Goal: Communication & Community: Answer question/provide support

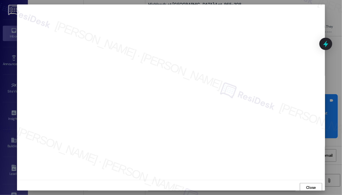
scroll to position [1, 0]
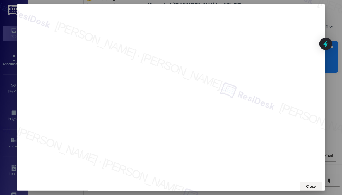
click at [310, 183] on span "Close" at bounding box center [311, 186] width 10 height 6
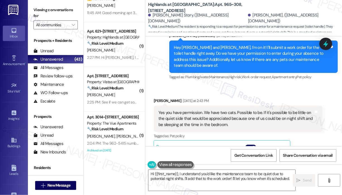
click at [327, 42] on icon at bounding box center [325, 43] width 7 height 7
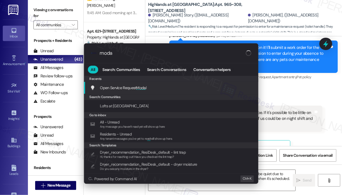
type input "modal"
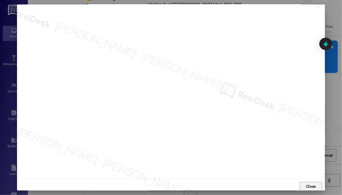
click at [313, 183] on span "Close" at bounding box center [311, 186] width 10 height 6
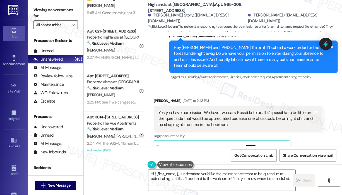
click at [271, 181] on textarea "Hi {{first_name}}, I understand you'd like the maintenance team to be quiet due…" at bounding box center [221, 180] width 147 height 21
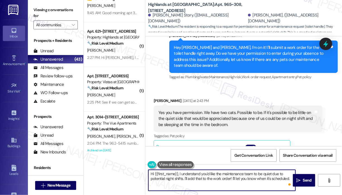
drag, startPoint x: 232, startPoint y: 177, endPoint x: 291, endPoint y: 183, distance: 59.7
click at [291, 183] on div "Hi {{first_name}}, I understand you'd like the maintenance team to be quiet due…" at bounding box center [222, 179] width 148 height 21
type textarea "Hi {{first_name}}, I understand you'd like the maintenance team to be quiet due…"
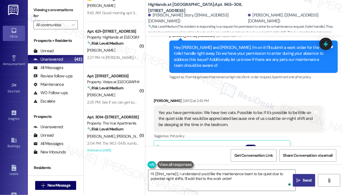
click at [304, 181] on span "Send" at bounding box center [307, 180] width 9 height 6
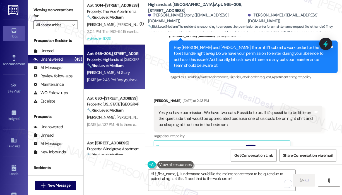
scroll to position [279, 0]
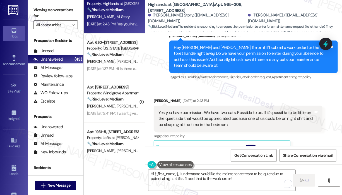
click at [122, 57] on strong "🔧 Risk Level: Medium" at bounding box center [105, 54] width 36 height 5
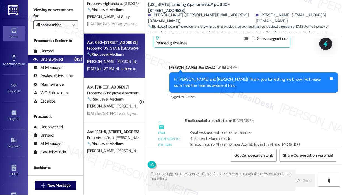
scroll to position [1234, 0]
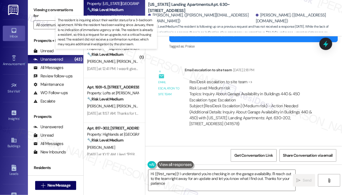
type textarea "Hi {{first_name}}! I understand you're checking in on the garage availability. …"
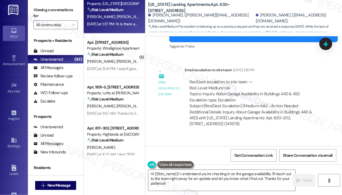
click at [239, 135] on div "Received via SMS Jeffrey Canvasser Yesterday at 1:37 PM Hi. Is there any update…" at bounding box center [243, 161] width 197 height 53
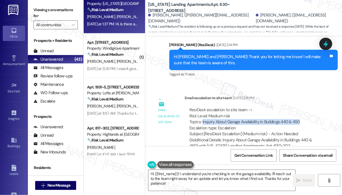
drag, startPoint x: 301, startPoint y: 84, endPoint x: 202, endPoint y: 86, distance: 99.0
click at [202, 107] on div "ResiDesk escalation to site team -> Risk Level: Medium risk Topics: Inquiry Abo…" at bounding box center [253, 119] width 128 height 24
copy div "Inquiry About Garage Availability in Buildings 440 & 450"
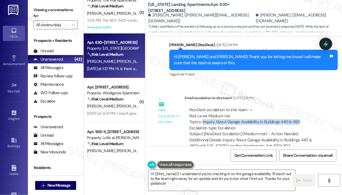
copy div "Inquiry About Garage Availability in Buildings 440 & 450"
click at [329, 42] on icon at bounding box center [325, 43] width 9 height 9
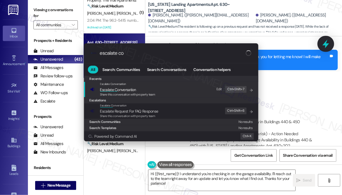
type input "escalate con"
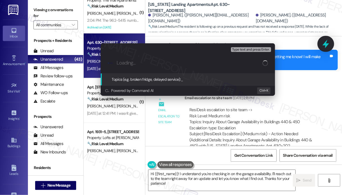
paste input "Inquiry About Garage Availability in Buildings 440 & 450"
type input "Inquiry About Garage Availability in Buildings 440 & 450"
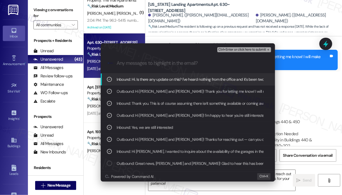
click at [231, 48] on span "Ctrl+Enter or click here to submit" at bounding box center [242, 50] width 48 height 4
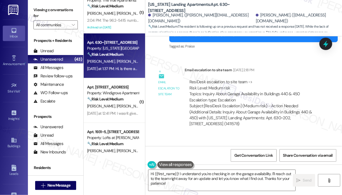
scroll to position [1234, 0]
click at [224, 135] on div "Received via SMS Jeffrey Canvasser Yesterday at 1:37 PM Hi. Is there any update…" at bounding box center [243, 161] width 197 height 53
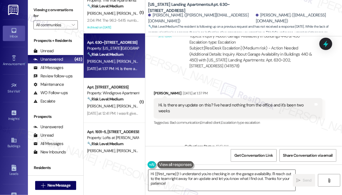
click at [220, 173] on textarea "Hi {{first_name}}! I understand you're checking in on the garage availability. …" at bounding box center [221, 180] width 147 height 21
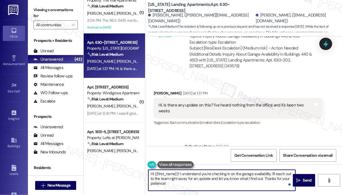
click at [228, 179] on textarea "Hi {{first_name}}! I understand you're checking in on the garage availability. …" at bounding box center [221, 180] width 147 height 21
click at [301, 178] on span " Send" at bounding box center [304, 180] width 18 height 6
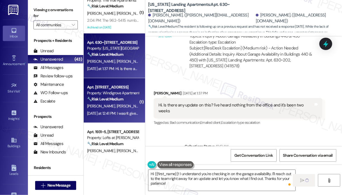
click at [137, 114] on div "Yesterday at 12:41 PM: I wasn't given a confirmation or reference number. I had…" at bounding box center [188, 113] width 202 height 5
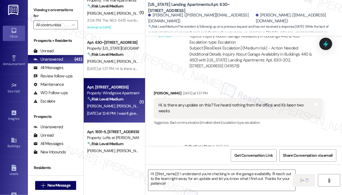
type textarea "Fetching suggested responses. Please feel free to read through the conversation…"
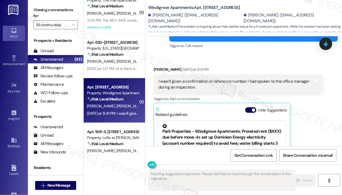
scroll to position [310, 0]
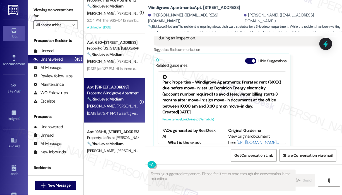
click at [303, 108] on div "Teresa Laplante Yesterday at 12:41 PM I wasn't given a confirmation or referenc…" at bounding box center [238, 82] width 169 height 131
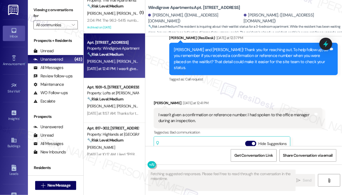
scroll to position [226, 0]
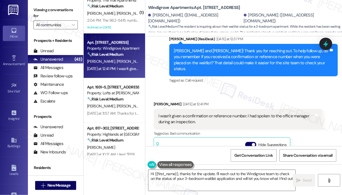
type textarea "Hi {{first_name}}, thanks for the update. I'll reach out to the Windigrove team…"
click at [267, 88] on div "Received via SMS Teresa Laplante Yesterday at 12:41 PM I wasn't given a confirm…" at bounding box center [243, 162] width 197 height 148
click at [247, 88] on div "Received via SMS Teresa Laplante Yesterday at 12:41 PM I wasn't given a confirm…" at bounding box center [243, 162] width 197 height 148
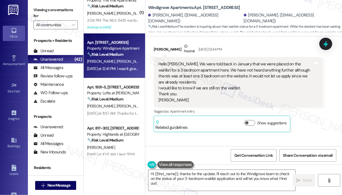
scroll to position [115, 0]
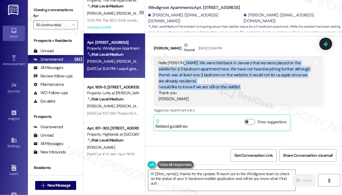
drag, startPoint x: 242, startPoint y: 85, endPoint x: 180, endPoint y: 64, distance: 65.3
click at [180, 64] on div "Hello Sarah. We were told back in January that we were placed on the waitlist f…" at bounding box center [235, 81] width 155 height 42
copy div "We were told back in January that we were placed on the waitlist for a 3 bedroo…"
click at [324, 43] on icon at bounding box center [325, 43] width 9 height 9
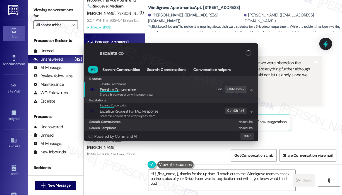
type input "escalate con"
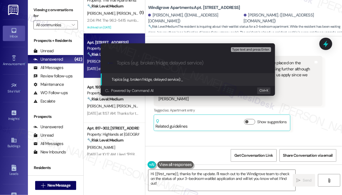
paste input "Follow-Up on 3-Bedroom Waitlist Status"
type input "Follow-Up on 3-Bedroom Waitlist Status"
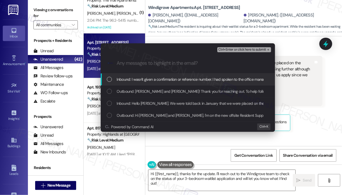
click at [113, 79] on div "Inbound: I wasn't given a confirmation or reference number. I had spoken to the…" at bounding box center [188, 79] width 163 height 6
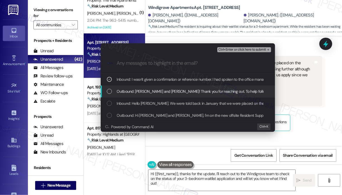
click at [110, 93] on div "List of options" at bounding box center [109, 91] width 5 height 5
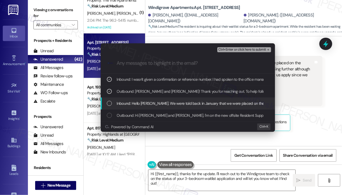
click at [109, 101] on div "List of options" at bounding box center [109, 103] width 5 height 5
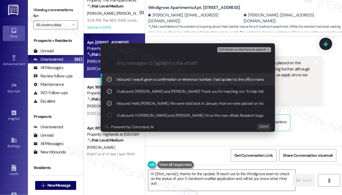
click at [233, 49] on span "Ctrl+Enter or click here to submit" at bounding box center [242, 50] width 48 height 4
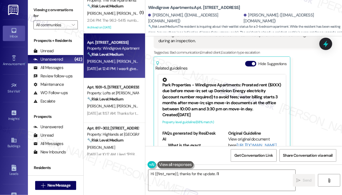
scroll to position [310, 0]
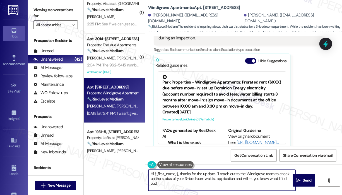
click at [262, 172] on textarea "Hi {{first_name}}, thanks for the update. I'll reach out to the Windigrove team…" at bounding box center [221, 180] width 147 height 21
type textarea "Hi {{first_name}}, thanks for the update. I'll reach out to the team to check o…"
click at [317, 119] on div "Teresa Laplante Yesterday at 12:41 PM I wasn't given a confirmation or referenc…" at bounding box center [238, 82] width 169 height 131
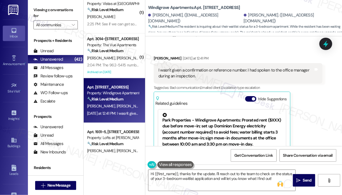
scroll to position [340, 0]
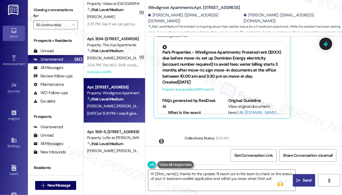
click at [305, 180] on span "Send" at bounding box center [307, 180] width 9 height 6
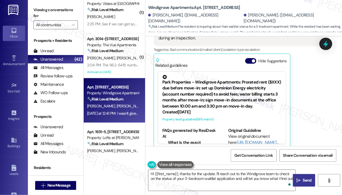
type textarea "Hi {{first_name}}, thanks for the update. I'll reach out to the Windigrove team…"
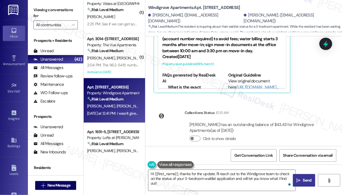
scroll to position [413, 0]
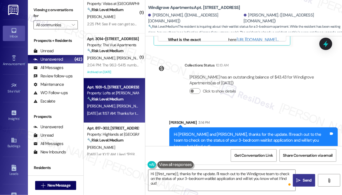
click at [127, 104] on div "D. Opoku K. Fillmore" at bounding box center [112, 106] width 53 height 7
type textarea "Fetching suggested responses. Please feel free to read through the conversation…"
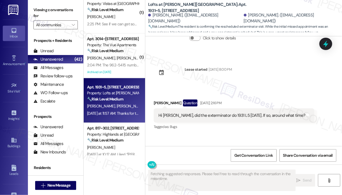
scroll to position [2117, 0]
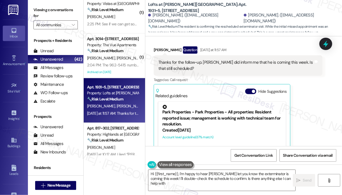
type textarea "Hi {{first_name}}, I'm happy to hear Tiffany let you know the exterminator is c…"
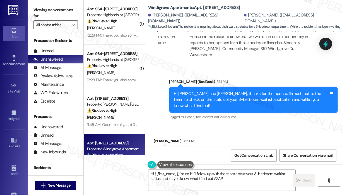
scroll to position [591, 0]
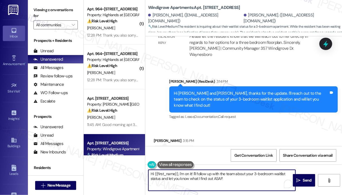
drag, startPoint x: 244, startPoint y: 181, endPoint x: 179, endPoint y: 173, distance: 66.1
click at [179, 173] on textarea "Hi {{first_name}}, I'm on it! I'll follow up with the team about your 3-bedroom…" at bounding box center [221, 180] width 147 height 21
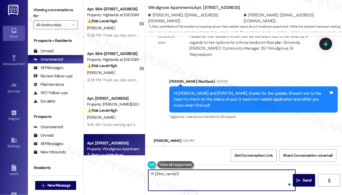
paste textarea "The site team asked me to let you know that they will be reaching out to you di…"
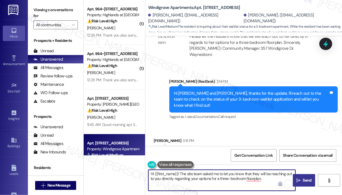
type textarea "Hi {{first_name}}! The site team asked me to let you know that they will be rea…"
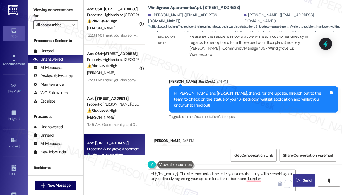
click at [305, 180] on span "Send" at bounding box center [307, 180] width 9 height 6
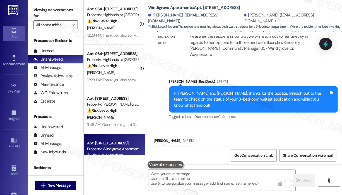
scroll to position [591, 0]
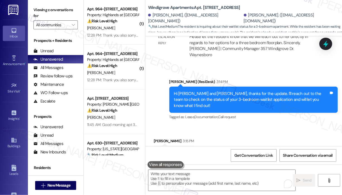
click at [271, 125] on div "Received via SMS [PERSON_NAME] 3:15 PM Thank you Tags and notes" at bounding box center [243, 144] width 197 height 39
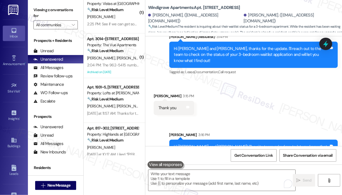
scroll to position [307, 0]
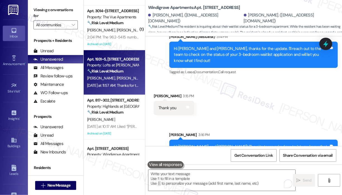
click at [116, 57] on div "Apt. 1931~5, 1864 Old Jube Square" at bounding box center [113, 59] width 52 height 6
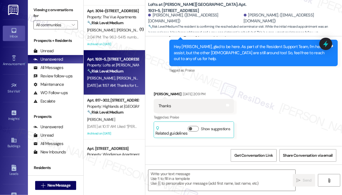
type textarea "Fetching suggested responses. Please feel free to read through the conversation…"
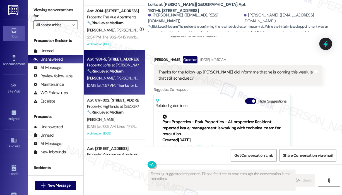
scroll to position [2117, 0]
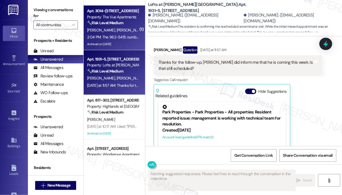
click at [118, 37] on div "2:04 PM: The 962-5415 number is not Lacey's number. It is (434) 962-5414 2:04 P…" at bounding box center [158, 37] width 142 height 5
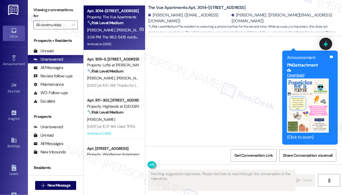
scroll to position [1421, 0]
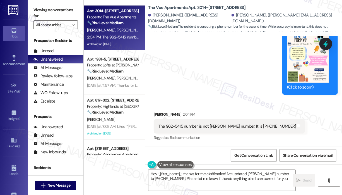
type textarea "Hey {{first_name}}, thanks for the clarification! I've updated Lacey's number t…"
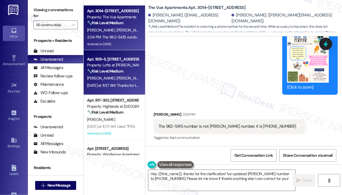
click at [127, 78] on div "D. Opoku K. Fillmore" at bounding box center [112, 78] width 53 height 7
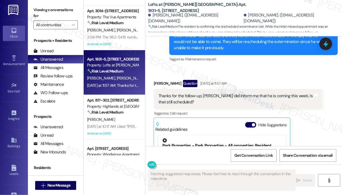
scroll to position [2034, 0]
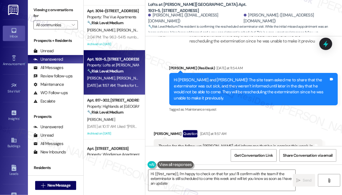
type textarea "Hi {{first_name}}, I'm happy to check on that for you! I'll confirm with the te…"
click at [315, 159] on div "Tagged as: Call request Click to highlight conversations about Call request" at bounding box center [238, 163] width 169 height 8
click at [240, 143] on div "Thanks for the follow-up. Tiffany did inform me that he is coming this week. Is…" at bounding box center [235, 149] width 155 height 12
click at [239, 143] on div "Thanks for the follow-up. Tiffany did inform me that he is coming this week. Is…" at bounding box center [235, 149] width 155 height 12
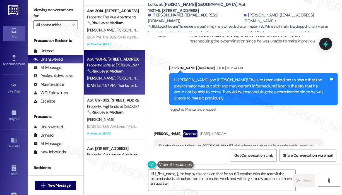
click at [233, 143] on div "Thanks for the follow-up. Tiffany did inform me that he is coming this week. Is…" at bounding box center [235, 149] width 155 height 12
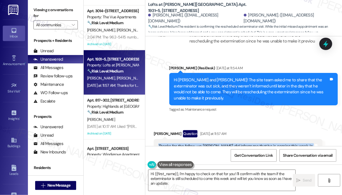
click at [233, 143] on div "Thanks for the follow-up. Tiffany did inform me that he is coming this week. Is…" at bounding box center [235, 149] width 155 height 12
copy div "Thanks for the follow-up. Tiffany did inform me that he is coming this week. Is…"
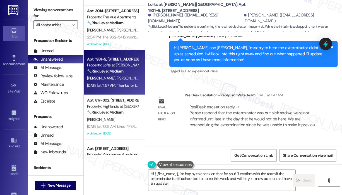
scroll to position [1922, 0]
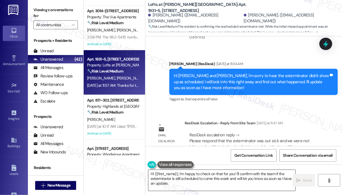
click at [189, 185] on textarea "Hi {{first_name}}, I'm happy to check on that for you! I'll confirm with the te…" at bounding box center [221, 180] width 147 height 21
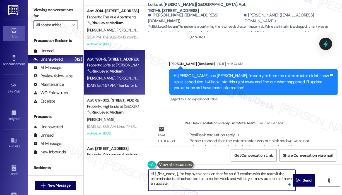
click at [202, 182] on textarea "Hi {{first_name}}, I'm happy to check on that for you! I'll confirm with the te…" at bounding box center [221, 180] width 147 height 21
click at [300, 178] on icon "" at bounding box center [298, 180] width 4 height 4
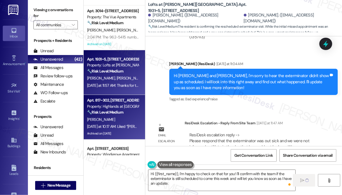
click at [125, 127] on div "Yesterday at 10:17 AM: Liked “Sarah (Highlands at Huckleberry Ridge Apartments)…" at bounding box center [303, 126] width 432 height 5
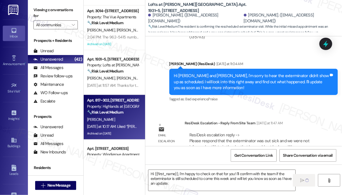
type textarea "Fetching suggested responses. Please feel free to read through the conversation…"
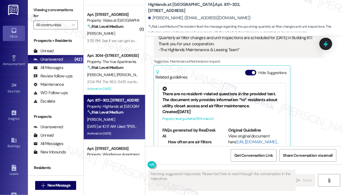
scroll to position [5069, 0]
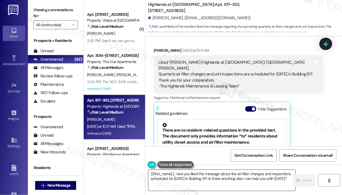
click at [230, 186] on textarea "{{first_name}}, I see you liked the message about the air filter changes and in…" at bounding box center [221, 180] width 147 height 21
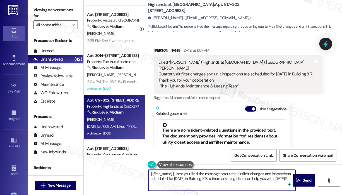
drag, startPoint x: 201, startPoint y: 185, endPoint x: 135, endPoint y: 173, distance: 66.6
click at [135, 173] on div "( 1 ) Apt. 630~202, 650 II Summerchase Street Property: Washington Landing Apar…" at bounding box center [213, 97] width 258 height 195
type textarea "Thank you for acknowledging my message, Takiyah! :)"
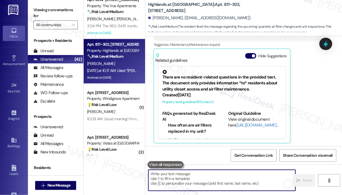
scroll to position [5123, 0]
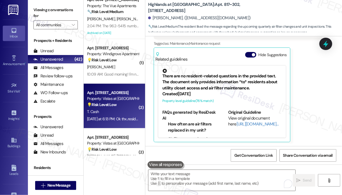
click at [114, 105] on strong "💡 Risk Level: Low" at bounding box center [102, 104] width 30 height 5
type textarea "Fetching suggested responses. Please feel free to read through the conversation…"
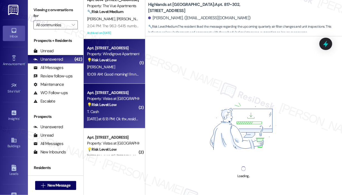
click at [114, 74] on div "10:09 AM: Good morning! I'm need a guest pass for this weekend. Can you help me…" at bounding box center [162, 74] width 151 height 5
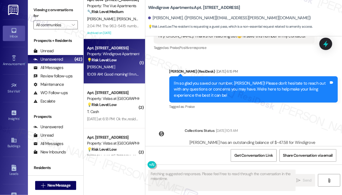
scroll to position [210, 0]
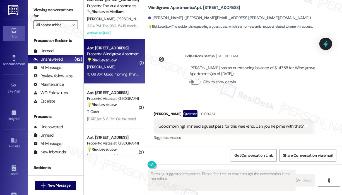
click at [263, 99] on div "Received via SMS Kayla Echard Question 10:09 AM Good morning! I'm need a guest …" at bounding box center [243, 122] width 197 height 48
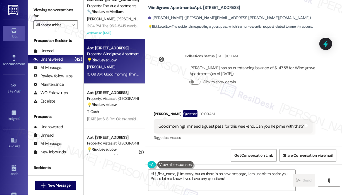
scroll to position [211, 0]
click at [228, 127] on div "Good morning! I'm need a guest pass for this weekend. Can you help me with that?" at bounding box center [230, 126] width 145 height 6
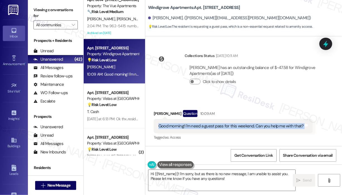
click at [228, 127] on div "Good morning! I'm need a guest pass for this weekend. Can you help me with that?" at bounding box center [230, 126] width 145 height 6
click at [222, 127] on div "Good morning! I'm need a guest pass for this weekend. Can you help me with that?" at bounding box center [230, 126] width 145 height 6
click at [186, 126] on div "Good morning! I'm need a guest pass for this weekend. Can you help me with that?" at bounding box center [230, 126] width 145 height 6
drag, startPoint x: 185, startPoint y: 126, endPoint x: 308, endPoint y: 128, distance: 123.0
click at [308, 128] on div "Good morning! I'm need a guest pass for this weekend. Can you help me with that…" at bounding box center [233, 126] width 159 height 14
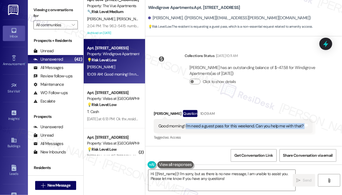
copy div "I'm need a guest pass for this weekend. Can you help me with that? Tags and not…"
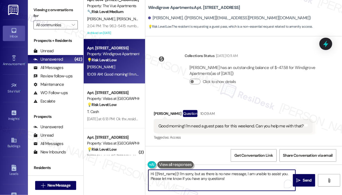
drag, startPoint x: 230, startPoint y: 178, endPoint x: 187, endPoint y: 184, distance: 43.1
click at [180, 173] on textarea "Hi {{first_name}}! I'm sorry, but as there is no new message, I am unable to as…" at bounding box center [221, 180] width 147 height 21
paste textarea "Thank you for reaching out. Can you let me know which days this weekend you’ll …"
type textarea "Hi {{first_name}}! Thank you for reaching out. Can you let me know which days t…"
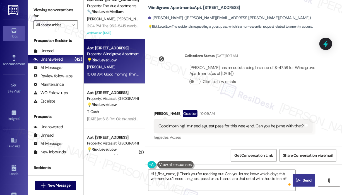
click at [304, 178] on span "Send" at bounding box center [307, 180] width 9 height 6
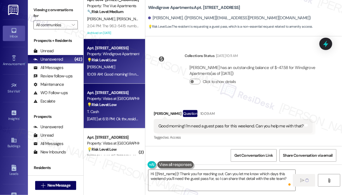
click at [120, 113] on div "T. Cash" at bounding box center [112, 111] width 53 height 7
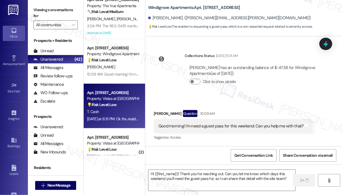
type textarea "Fetching suggested responses. Please feel free to read through the conversation…"
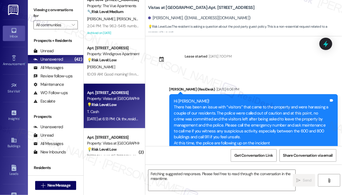
scroll to position [4608, 0]
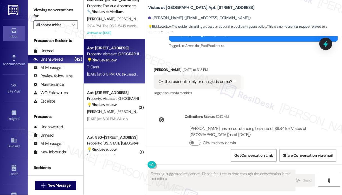
click at [270, 95] on div "Lease started Dec 31, 2024 at 7:00 PM Announcement, sent via SMS Sarah (ResiDes…" at bounding box center [243, 91] width 197 height 110
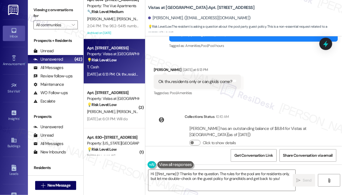
click at [194, 79] on div "Ok thx..residents only or can gkids come?" at bounding box center [195, 82] width 74 height 6
drag, startPoint x: 171, startPoint y: 68, endPoint x: 230, endPoint y: 69, distance: 58.9
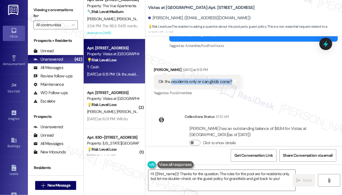
click at [230, 79] on div "Ok thx..residents only or can gkids come?" at bounding box center [195, 82] width 74 height 6
copy div "residents only or can gkids come?"
click at [240, 178] on textarea "Hi {{first_name}}! Thanks for the question. The rules for the pool are for resi…" at bounding box center [221, 180] width 147 height 21
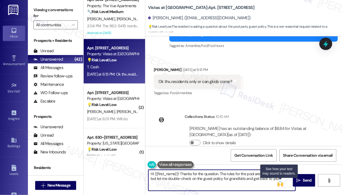
drag, startPoint x: 220, startPoint y: 173, endPoint x: 275, endPoint y: 179, distance: 55.2
click at [281, 180] on div "Hi {{first_name}}! Thanks for the question. The rules for the pool are for resi…" at bounding box center [222, 179] width 148 height 21
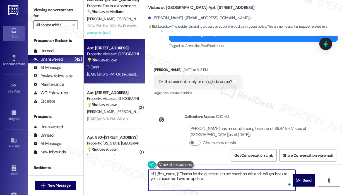
type textarea "Hi {{first_name}}! Thanks for the question. Let me check on this and I will get…"
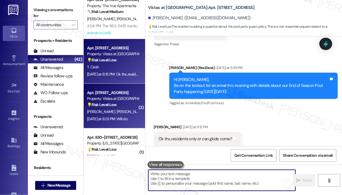
scroll to position [4551, 0]
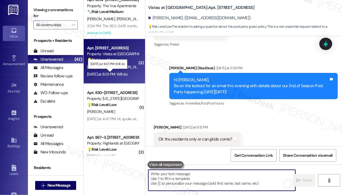
click at [121, 74] on div "Yesterday at 6:01 PM: Will do Yesterday at 6:01 PM: Will do" at bounding box center [107, 74] width 40 height 5
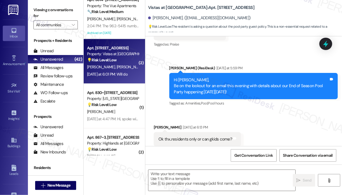
type textarea "Fetching suggested responses. Please feel free to read through the conversation…"
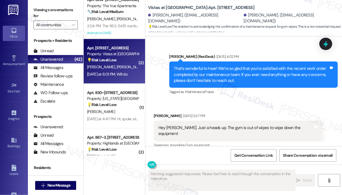
scroll to position [2996, 0]
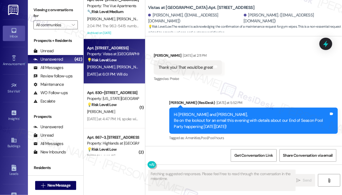
click at [286, 146] on div "Received via SMS Joseph Baca Question Yesterday at 6:01 PM Will do Tags and not…" at bounding box center [243, 170] width 197 height 48
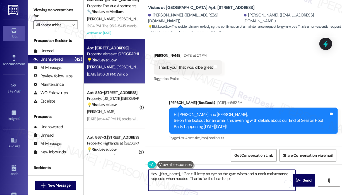
drag, startPoint x: 240, startPoint y: 179, endPoint x: 142, endPoint y: 171, distance: 98.5
click at [143, 173] on div "( 1 ) Apt. 621~303, 535 I Blackrock Drive Property: Highlands at Huckleberry Ri…" at bounding box center [213, 97] width 258 height 195
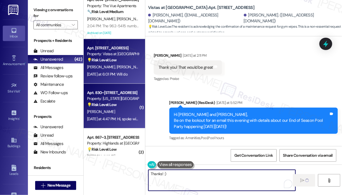
type textarea "Thanks! :)"
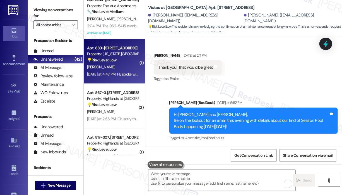
click at [119, 71] on div "Yesterday at 4:47 PM: Hi, spoke with Renee earlier with regards to someone park…" at bounding box center [112, 74] width 53 height 7
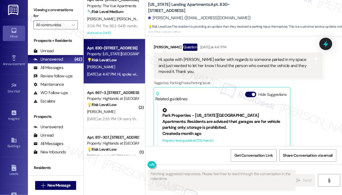
scroll to position [1156, 0]
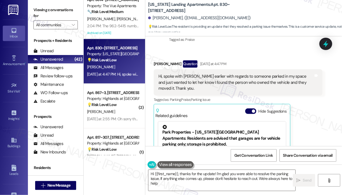
type textarea "Hi {{first_name}}, thanks for the update! I'm glad you were able to resolve the…"
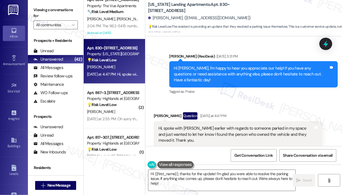
scroll to position [1128, 0]
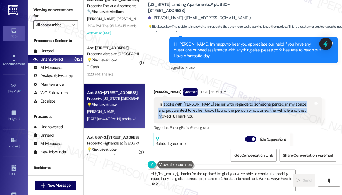
drag, startPoint x: 305, startPoint y: 80, endPoint x: 163, endPoint y: 76, distance: 141.7
click at [163, 101] on div "Hi, spoke with Renee earlier with regards to someone parked in my space and jus…" at bounding box center [235, 110] width 155 height 18
copy div "spoke with Renee earlier with regards to someone parked in my space and just wa…"
click at [327, 45] on icon at bounding box center [325, 44] width 7 height 9
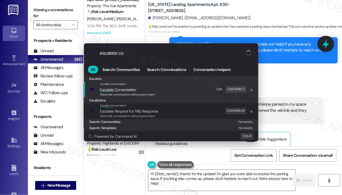
type input "escalate con"
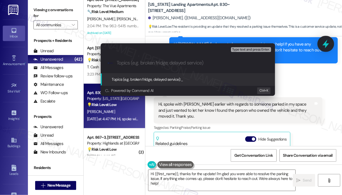
type input "Resolved Parking Space Concern"
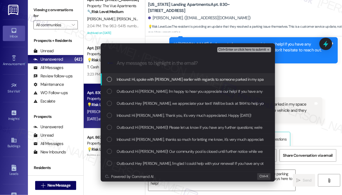
click at [166, 79] on span "Inbound: Hi, spoke with Renee earlier with regards to someone parked in my spac…" at bounding box center [277, 79] width 321 height 6
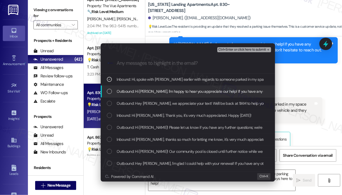
click at [172, 90] on span "Outbound: Hi Mark, I'm happy to hear you appreciate our help! If you have any q…" at bounding box center [275, 91] width 316 height 6
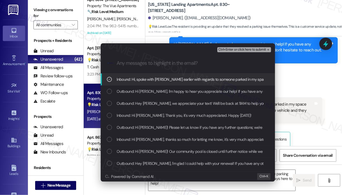
click at [232, 49] on span "Ctrl+Enter or click here to submit" at bounding box center [242, 50] width 48 height 4
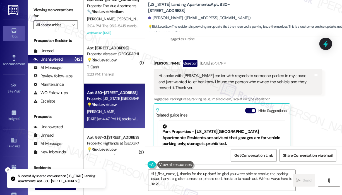
scroll to position [1156, 0]
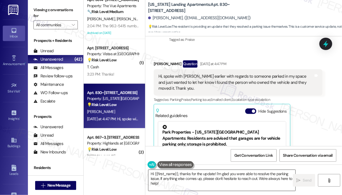
click at [211, 180] on textarea "Hi {{first_name}}, thanks for the update! I'm glad you were able to resolve the…" at bounding box center [221, 180] width 147 height 21
click at [309, 180] on span "Send" at bounding box center [307, 180] width 9 height 6
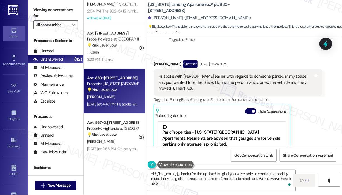
scroll to position [390, 0]
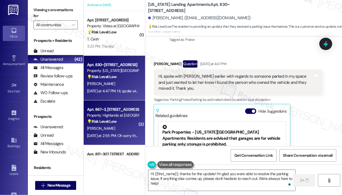
click at [115, 115] on div "Property: Highlands at [GEOGRAPHIC_DATA] Apartments" at bounding box center [113, 115] width 52 height 6
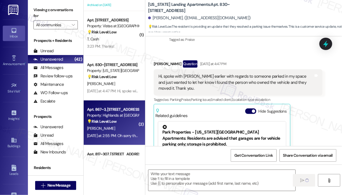
type textarea "Fetching suggested responses. Please feel free to read through the conversation…"
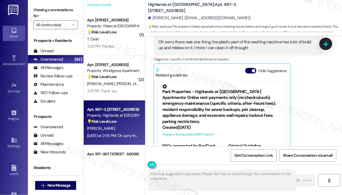
scroll to position [371, 0]
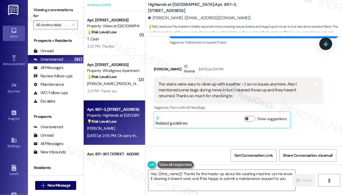
type textarea "Hey {{first_name}}! Thanks for the heads-up about the washing machine. Let me k…"
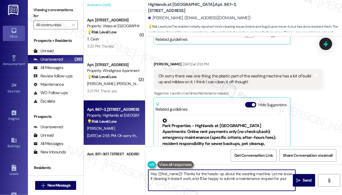
click at [245, 177] on textarea "Hey {{first_name}}! Thanks for the heads-up about the washing machine. Let me k…" at bounding box center [221, 180] width 147 height 21
click at [299, 178] on icon "" at bounding box center [298, 180] width 4 height 4
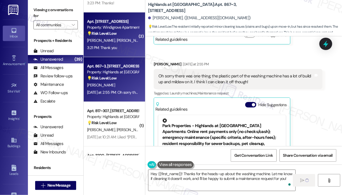
scroll to position [446, 0]
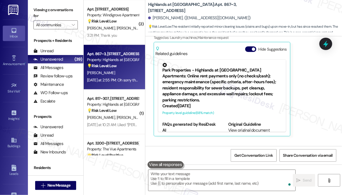
click at [127, 107] on div "Property: Highlands at [GEOGRAPHIC_DATA] Apartments" at bounding box center [113, 104] width 52 height 6
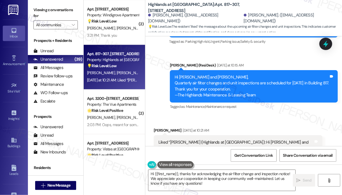
scroll to position [6849, 0]
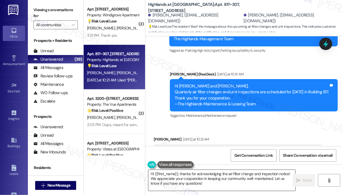
click at [231, 180] on textarea "Hi {{first_name}}, thanks for acknowledging the air filter change and inspectio…" at bounding box center [221, 180] width 147 height 21
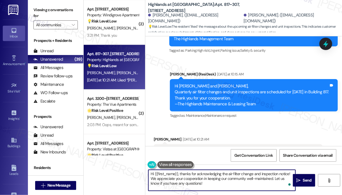
click at [223, 183] on textarea "Hi {{first_name}}, thanks for acknowledging the air filter change and inspectio…" at bounding box center [221, 180] width 147 height 21
drag, startPoint x: 222, startPoint y: 182, endPoint x: 151, endPoint y: 177, distance: 71.8
click at [151, 177] on textarea "Hi {{first_name}}, thanks for acknowledging the air filter change and inspectio…" at bounding box center [221, 180] width 147 height 21
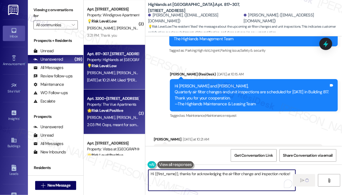
type textarea "Hi {{first_name}}, thanks for acknowledging the air filter change and inspectio…"
click at [120, 109] on strong "🌟 Risk Level: Positive" at bounding box center [105, 110] width 36 height 5
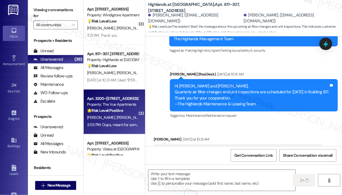
type textarea "Fetching suggested responses. Please feel free to read through the conversation…"
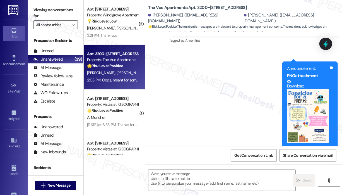
scroll to position [755, 0]
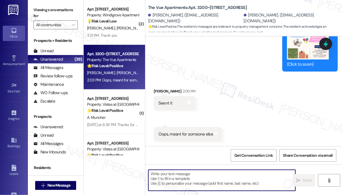
click at [204, 178] on textarea "To enrich screen reader interactions, please activate Accessibility in Grammarl…" at bounding box center [221, 180] width 147 height 21
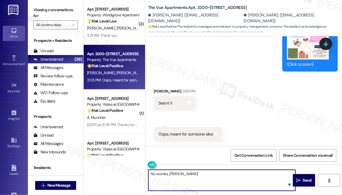
type textarea "No worries, Marley!"
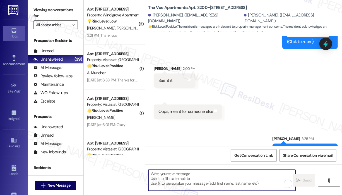
scroll to position [794, 0]
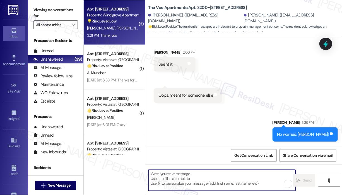
click at [120, 39] on div "Apt. 823, 357 II Windigrove Drive Property: Windigrove Apartments 💡 Risk Level:…" at bounding box center [114, 22] width 61 height 45
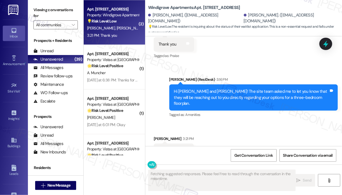
scroll to position [622, 0]
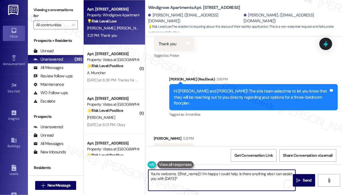
drag, startPoint x: 203, startPoint y: 173, endPoint x: 206, endPoint y: 183, distance: 10.2
click at [206, 183] on textarea "You're welcome, {{first_name}}! I'm happy I could help. Is there anything else …" at bounding box center [221, 180] width 147 height 21
type textarea "You're welcome, {{first_name}}!"
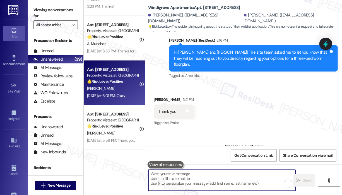
scroll to position [418, 0]
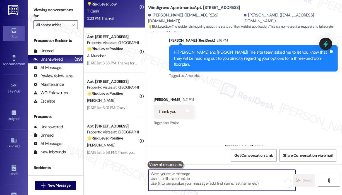
click at [115, 23] on div "Apt. 314, 7612 Timberlake Road Property: Vistas at Dreaming Creek 💡 Risk Level:…" at bounding box center [114, 5] width 61 height 45
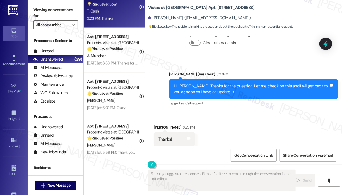
scroll to position [4708, 0]
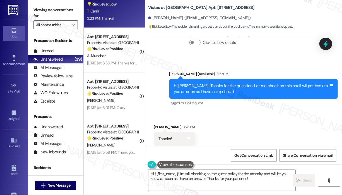
click at [244, 130] on div "Received via SMS Trudy Cash 3:23 PM Thanks! Tags and notes Tagged as: Praise Cl…" at bounding box center [243, 134] width 197 height 47
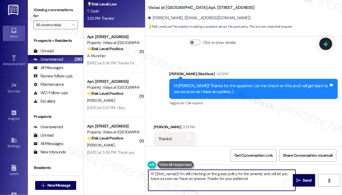
drag, startPoint x: 261, startPoint y: 178, endPoint x: 138, endPoint y: 171, distance: 123.2
click at [138, 171] on div "( 1 ) Apt. 222, 7612 Timberlake Road Property: Vistas at Dreaming Creek 🔧 Risk …" at bounding box center [213, 97] width 258 height 195
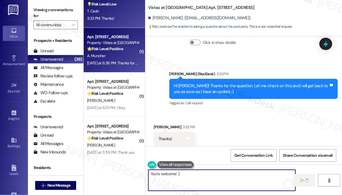
type textarea "You're welcome! :)"
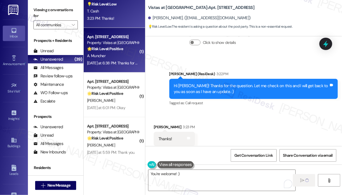
click at [119, 63] on div "Yesterday at 6:38 PM: Thanks for the heads up! Yesterday at 6:38 PM: Thanks for…" at bounding box center [122, 63] width 71 height 5
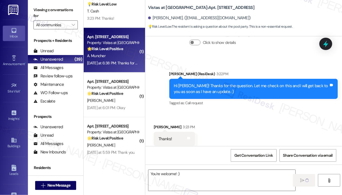
type textarea "Fetching suggested responses. Please feel free to read through the conversation…"
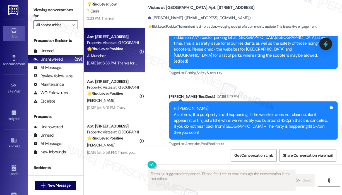
scroll to position [2485, 0]
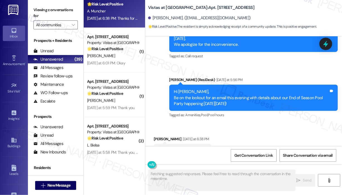
click at [280, 131] on div "Received via SMS Angela Muncher Yesterday at 6:38 PM Thanks for the heads up! T…" at bounding box center [243, 146] width 197 height 47
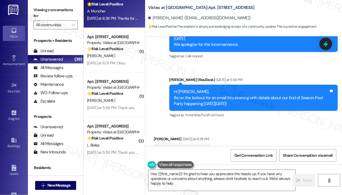
type textarea "Hey {{first_name}}! I'm glad to hear you appreciate the heads up. If you have a…"
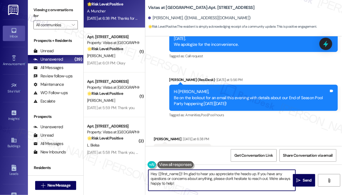
click at [183, 185] on textarea "Hey {{first_name}}! I'm glad to hear you appreciate the heads up. If you have a…" at bounding box center [221, 180] width 147 height 21
click at [299, 180] on icon "" at bounding box center [298, 180] width 4 height 4
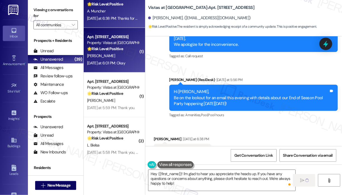
click at [116, 65] on div "Yesterday at 6:01 PM: Okay Yesterday at 6:01 PM: Okay" at bounding box center [106, 63] width 38 height 5
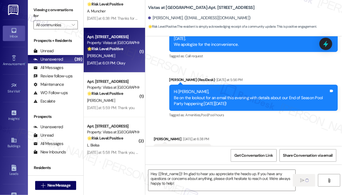
type textarea "Fetching suggested responses. Please feel free to read through the conversation…"
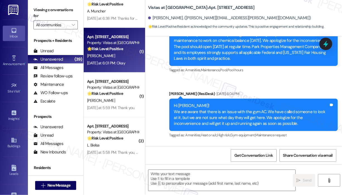
type textarea "Fetching suggested responses. Please feel free to read through the conversation…"
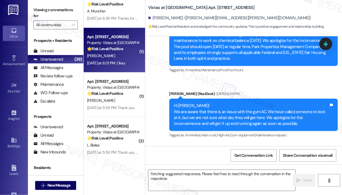
scroll to position [979, 0]
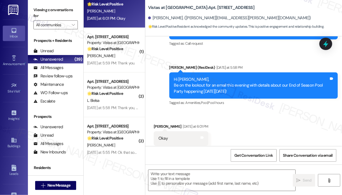
click at [262, 119] on div "Received via SMS Edna Horsley Yesterday at 6:01 PM Okay Tags and notes Tagged a…" at bounding box center [243, 134] width 197 height 47
click at [208, 178] on textarea at bounding box center [221, 180] width 147 height 21
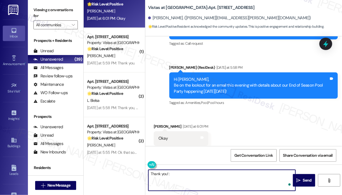
type textarea "Thank you! :)"
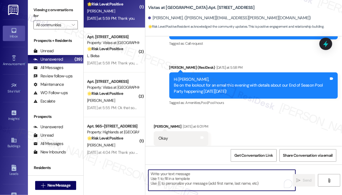
click at [120, 13] on div "L. Gibson" at bounding box center [112, 11] width 53 height 7
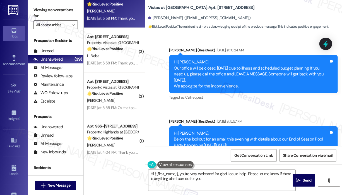
scroll to position [2339, 0]
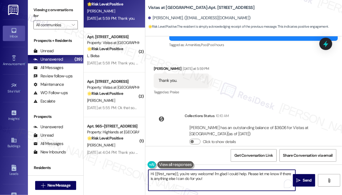
drag, startPoint x: 226, startPoint y: 183, endPoint x: 133, endPoint y: 166, distance: 94.6
click at [133, 166] on div "( 1 ) Apt. 222, 7612 Timberlake Road Property: Vistas at Dreaming Creek 🔧 Risk …" at bounding box center [213, 97] width 258 height 195
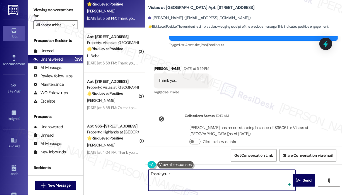
type textarea "Thank you! :)"
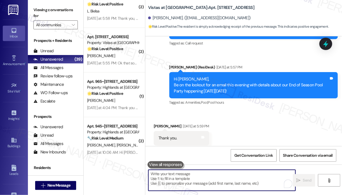
scroll to position [2377, 0]
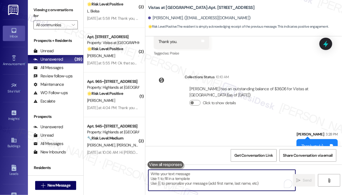
click at [318, 143] on div "Thank you! :)" at bounding box center [312, 146] width 22 height 6
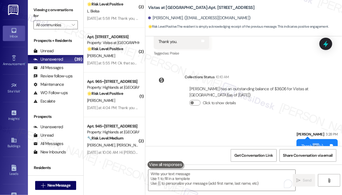
click at [318, 143] on div "Thank you! :)" at bounding box center [312, 146] width 22 height 6
copy div "Thank you! :) Tags and notes"
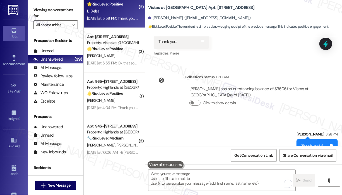
click at [122, 19] on div "Yesterday at 5:58 PM: Thank you, Sarah 🙏🙏🙏. Yesterday at 5:58 PM: Thank you, Sa…" at bounding box center [133, 18] width 92 height 5
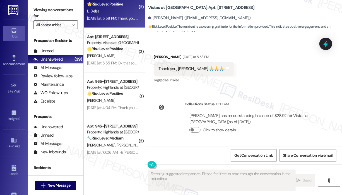
scroll to position [2170, 0]
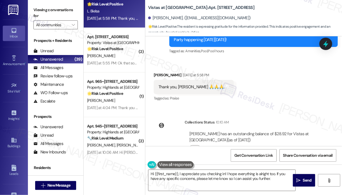
click at [272, 88] on div "Lease started Sep 30, 2024 at 8:00 PM Survey, sent via SMS Residesk Automated S…" at bounding box center [243, 91] width 197 height 110
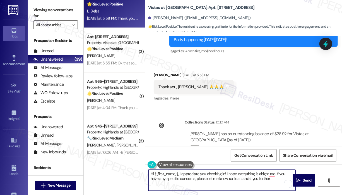
drag, startPoint x: 275, startPoint y: 178, endPoint x: 131, endPoint y: 175, distance: 144.5
click at [131, 175] on div "( 1 ) Apt. 222, 7612 Timberlake Road Property: Vistas at Dreaming Creek 🔧 Risk …" at bounding box center [213, 97] width 258 height 195
paste textarea "Thank you! :)"
type textarea "Thank you! :)"
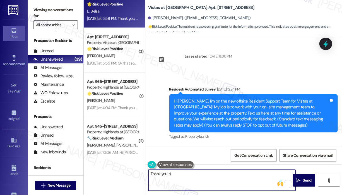
scroll to position [2170, 0]
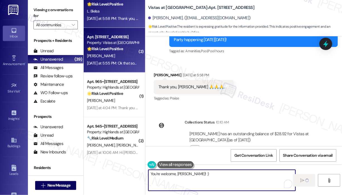
type textarea "You're welcome, [PERSON_NAME]! :)"
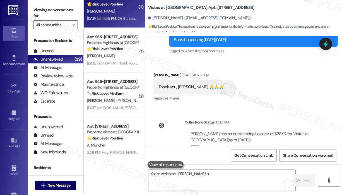
click at [129, 18] on div "[DATE] at 5:55 PM: Ok that sound great I will definitely be 👀 lol 😌 [DATE] at 5…" at bounding box center [140, 18] width 107 height 5
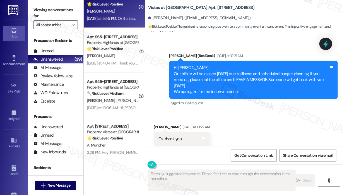
scroll to position [2112, 0]
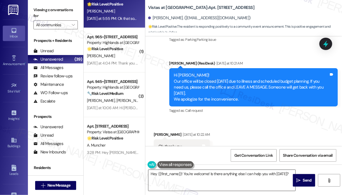
click at [195, 182] on textarea "Hey {{first_name}}! You're welcome! Is there anything else I can help you with …" at bounding box center [221, 180] width 147 height 21
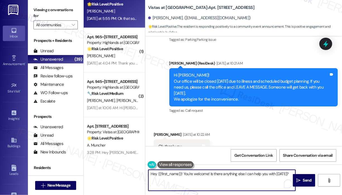
click at [195, 181] on textarea "Hey {{first_name}}! You're welcome! Is there anything else I can help you with …" at bounding box center [221, 180] width 147 height 21
click at [183, 173] on textarea "Hey {{first_name}}! You're welcome! Is there anything else I can help you with …" at bounding box center [221, 180] width 147 height 21
drag, startPoint x: 260, startPoint y: 173, endPoint x: 177, endPoint y: 173, distance: 82.5
click at [177, 173] on textarea "You're welcome! Is there anything else I can help you with [DATE]?" at bounding box center [221, 180] width 147 height 21
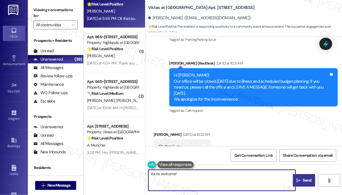
type textarea "You're welcome!"
click at [302, 180] on span "Send" at bounding box center [307, 180] width 11 height 6
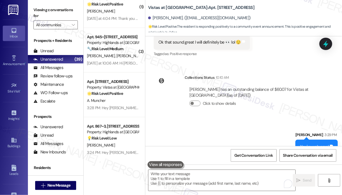
scroll to position [2323, 0]
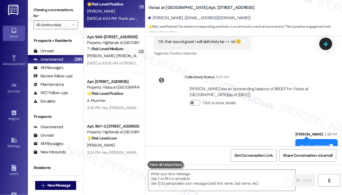
click at [99, 16] on div "[DATE] at 4:04 PM: Thank you [PERSON_NAME]!!! [DATE] at 4:04 PM: Thank you [PER…" at bounding box center [126, 18] width 79 height 5
type textarea "Fetching suggested responses. Please feel free to read through the conversation…"
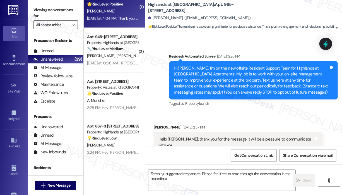
scroll to position [7896, 0]
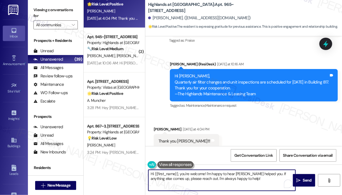
click at [182, 174] on textarea "Hi {{first_name}}, you're welcome! I'm happy to hear [PERSON_NAME] helped you. …" at bounding box center [221, 180] width 147 height 21
type textarea "You're welcome, [PERSON_NAME]!"
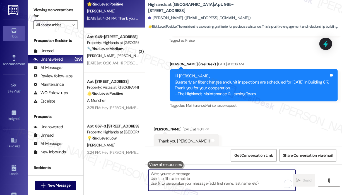
scroll to position [7895, 0]
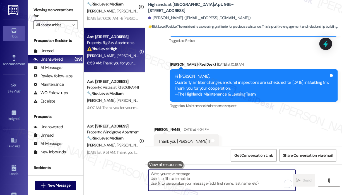
click at [126, 64] on div "8:59 AM: Thank you for your message. Our offices are currently closed, but we w…" at bounding box center [250, 63] width 327 height 5
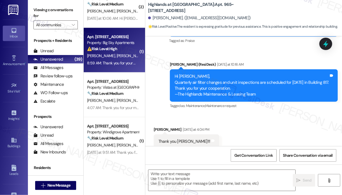
type textarea "Fetching suggested responses. Please feel free to read through the conversation…"
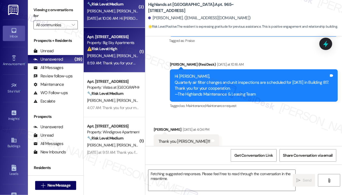
click at [121, 21] on div "[DATE] at 10:06 AM: Hi [PERSON_NAME] and [PERSON_NAME], Quarterly air filter ch…" at bounding box center [112, 18] width 53 height 7
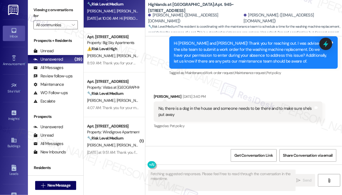
scroll to position [16696, 0]
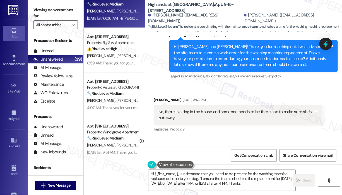
type textarea "Hi {{first_name}}, I understand that you need to be present for the washing mac…"
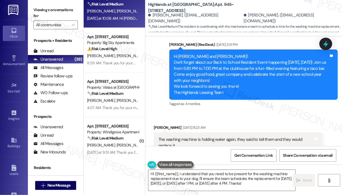
scroll to position [16249, 0]
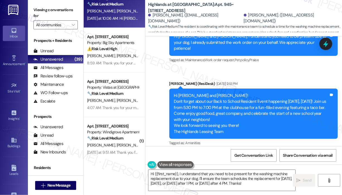
drag, startPoint x: 201, startPoint y: 79, endPoint x: 158, endPoint y: 73, distance: 43.1
click at [158, 175] on div "The washing machine is holding water again, they said to tell them and they wou…" at bounding box center [235, 181] width 155 height 12
copy div "The washing machine is holding water again, they said to tell them and they wou…"
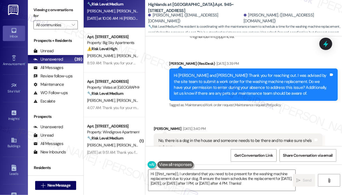
scroll to position [16696, 0]
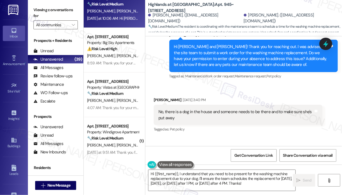
drag, startPoint x: 215, startPoint y: 68, endPoint x: 197, endPoint y: 59, distance: 20.7
click at [197, 163] on div "Replied to a message:We have a dog and need to be present when the maintenance …" at bounding box center [235, 172] width 155 height 18
copy div "We have a dog and need to be present when the maintenance team enters. [DATE], …"
click at [326, 45] on icon at bounding box center [325, 44] width 7 height 9
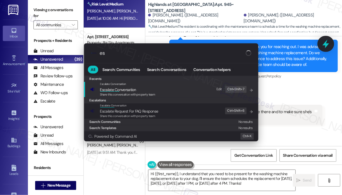
type input "e"
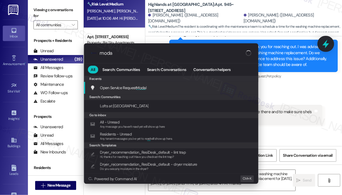
type input "modal"
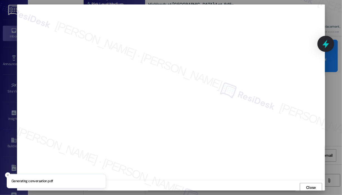
scroll to position [1, 0]
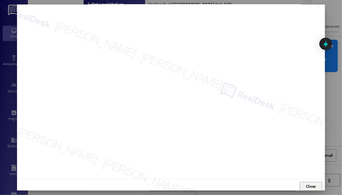
click at [306, 183] on span "Close" at bounding box center [311, 186] width 10 height 6
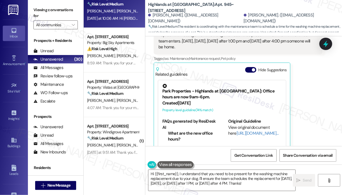
scroll to position [16863, 0]
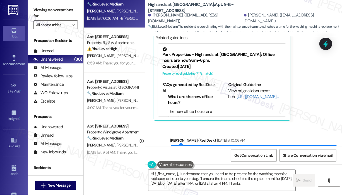
click at [277, 182] on textarea "Hi {{first_name}}, I understand that you need to be present for the washing mac…" at bounding box center [221, 180] width 147 height 21
click at [303, 181] on span "Send" at bounding box center [307, 180] width 9 height 6
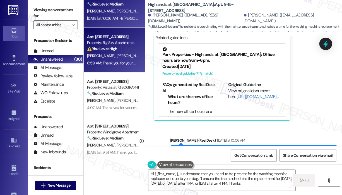
click at [123, 68] on div "Apt. 1013, [STREET_ADDRESS] Property: Big Sky Apartments ⚠️ Risk Level: High Th…" at bounding box center [114, 50] width 61 height 45
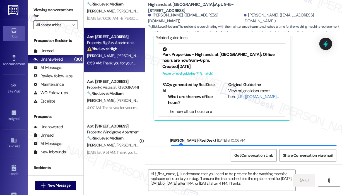
type textarea "Fetching suggested responses. Please feel free to read through the conversation…"
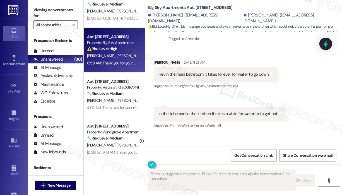
scroll to position [2781, 0]
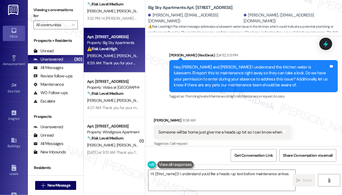
click at [229, 106] on div "Received via SMS [PERSON_NAME] 8:58 AM Someone will be home just give me a head…" at bounding box center [243, 128] width 197 height 47
type textarea "Hi {{first_name}}! I understand you'd like a heads-up text before maintenance a…"
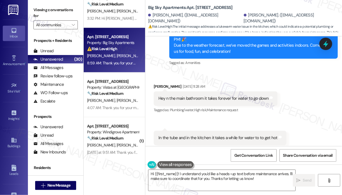
scroll to position [2585, 0]
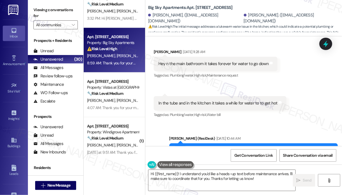
click at [204, 61] on div "Hey n the main bathroom it takes forever for water to go down" at bounding box center [213, 64] width 110 height 6
copy div "Hey n the main bathroom it takes forever for water to go down Tags and notes"
click at [216, 100] on div "In the tube and in the kitchen it takes a while for water to to get hot" at bounding box center [217, 103] width 119 height 6
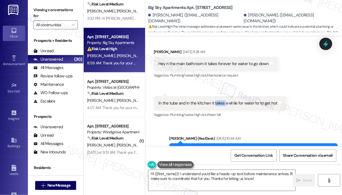
click at [216, 100] on div "In the tube and in the kitchen it takes a while for water to to get hot" at bounding box center [217, 103] width 119 height 6
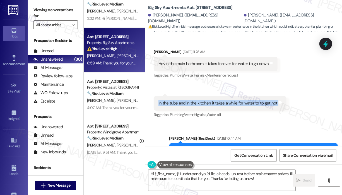
copy div "In the tube and in the kitchen it takes a while for water to to get hot Tags an…"
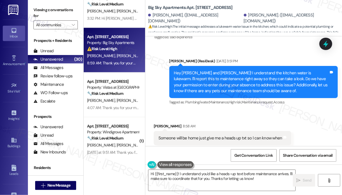
scroll to position [2781, 0]
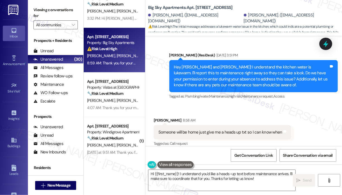
click at [227, 129] on div "Someone will be home just give me a heads up txt so I can know when" at bounding box center [220, 132] width 124 height 6
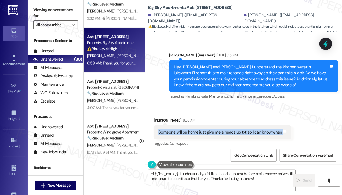
click at [227, 129] on div "Someone will be home just give me a heads up txt so I can know when" at bounding box center [220, 132] width 124 height 6
copy div "Someone will be home just give me a heads up txt so I can know when Tags and no…"
click at [323, 44] on icon at bounding box center [325, 43] width 7 height 7
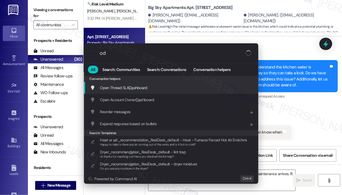
type input "o"
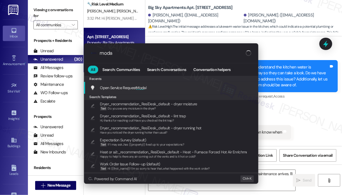
type input "modal"
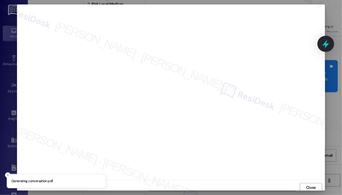
scroll to position [1, 0]
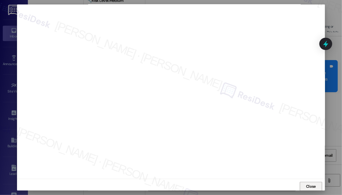
click at [309, 186] on span "Close" at bounding box center [311, 186] width 10 height 6
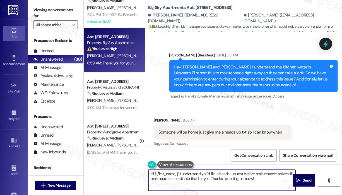
click at [273, 181] on textarea "Hi {{first_name}}! I understand you'd like a heads-up text before maintenance a…" at bounding box center [221, 180] width 147 height 21
click at [309, 177] on span "Send" at bounding box center [307, 180] width 9 height 6
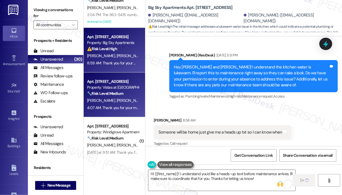
click at [90, 91] on strong "🔧 Risk Level: Medium" at bounding box center [105, 93] width 36 height 5
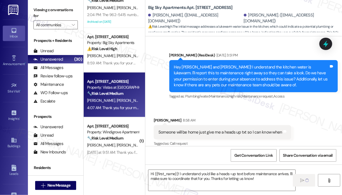
type textarea "Fetching suggested responses. Please feel free to read through the conversation…"
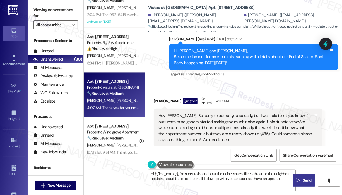
scroll to position [1658, 0]
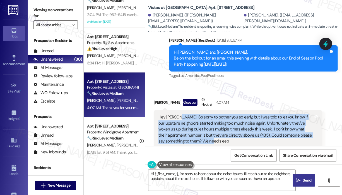
drag, startPoint x: 207, startPoint y: 109, endPoint x: 177, endPoint y: 88, distance: 36.8
click at [177, 114] on div "Hey [PERSON_NAME]! So sorry to bother you so early, but I was told to let you k…" at bounding box center [235, 129] width 155 height 30
copy div "So sorry to bother you so early, but I was told to let you know if our upstairs…"
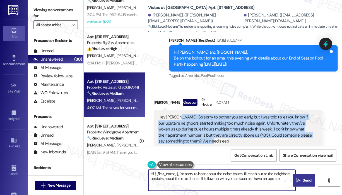
click at [181, 180] on textarea "Hi {{first_name}}, I'm sorry to hear about the noise issues. I'll reach out to …" at bounding box center [221, 180] width 147 height 21
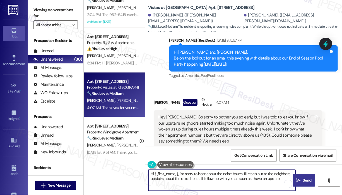
paste textarea "Thank you for reaching out, and I’m sorry you’ve been disturbed by noise during…"
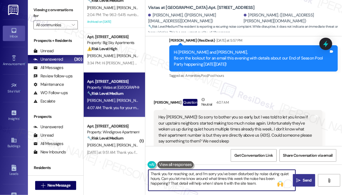
click at [193, 173] on textarea "Thank you for reaching out, and I’m sorry you’ve been disturbed by noise during…" at bounding box center [221, 180] width 147 height 21
click at [224, 174] on textarea "Thank you for reaching out, [PERSON_NAME], and I’m sorry you’ve been disturbed …" at bounding box center [221, 180] width 147 height 21
click at [238, 175] on textarea "Thank you for reaching out, [PERSON_NAME], and I’m sorry you’ve been disturbed …" at bounding box center [221, 180] width 147 height 21
type textarea "Thank you for reaching out, [PERSON_NAME], and I’m sorry you’ve been disturbed …"
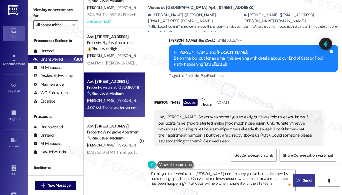
click at [302, 178] on span "Send" at bounding box center [307, 180] width 11 height 6
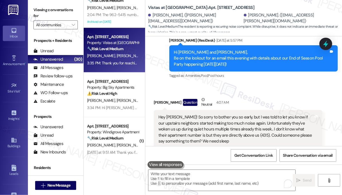
click at [275, 96] on div "[PERSON_NAME] Question Neutral 4:07 AM" at bounding box center [238, 103] width 169 height 14
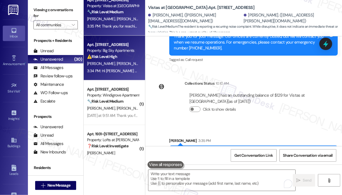
scroll to position [474, 0]
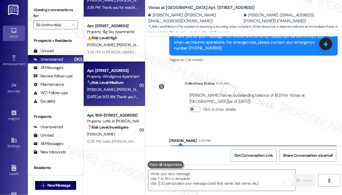
click at [126, 98] on div "[DATE] at 9:51 AM: Thank you for your message. Our offices are currently closed…" at bounding box center [257, 96] width 341 height 5
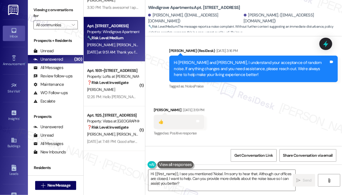
scroll to position [693, 0]
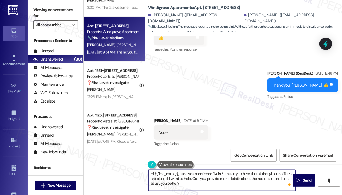
drag, startPoint x: 259, startPoint y: 173, endPoint x: 192, endPoint y: 178, distance: 67.7
click at [191, 178] on textarea "Hi {{first_name}}, I see you mentioned 'Noise'. I'm sorry to hear that. Althoug…" at bounding box center [221, 180] width 147 height 21
type textarea "Hi {{first_name}}, I see you mentioned 'Noise'. I'm sorry to hear that. Can you…"
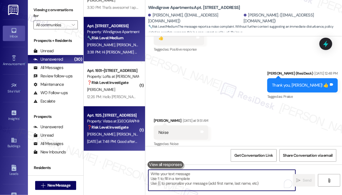
click at [146, 132] on span "[PERSON_NAME]" at bounding box center [160, 133] width 28 height 5
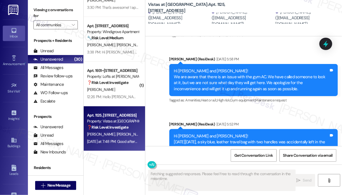
click at [123, 128] on strong "❓ Risk Level: Investigate" at bounding box center [107, 126] width 41 height 5
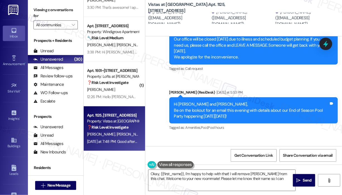
scroll to position [916, 0]
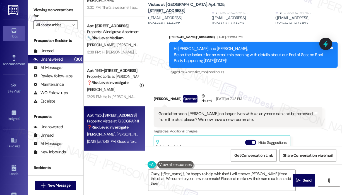
type textarea "Okay, {{first_name}}, I'm happy to help with that! I will remove [PERSON_NAME] …"
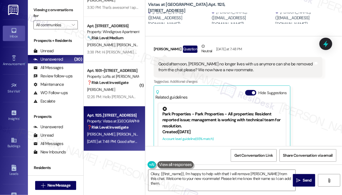
scroll to position [938, 0]
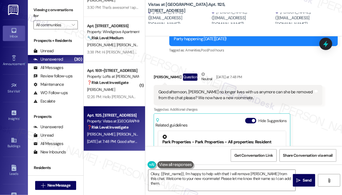
click at [302, 71] on div "[PERSON_NAME] Question Neutral [DATE] at 7:48 PM" at bounding box center [238, 78] width 169 height 14
click at [274, 71] on div "[PERSON_NAME] Question Neutral [DATE] at 7:48 PM" at bounding box center [238, 78] width 169 height 14
click at [326, 45] on icon at bounding box center [325, 44] width 7 height 9
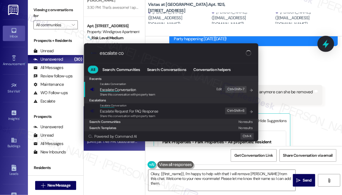
type input "escalate con"
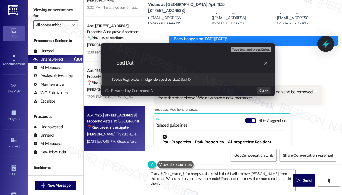
type input "Bad Data"
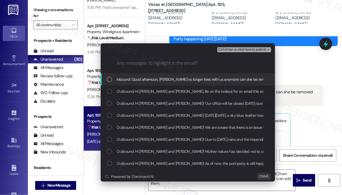
click at [167, 81] on span "Inbound: Good afternoon, [PERSON_NAME] no longer lives with us anymore can she …" at bounding box center [239, 79] width 245 height 6
click at [231, 50] on span "Ctrl+Enter or click here to submit" at bounding box center [242, 50] width 48 height 4
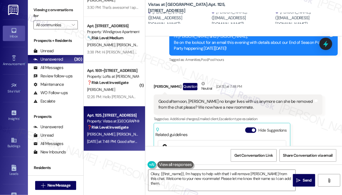
scroll to position [908, 0]
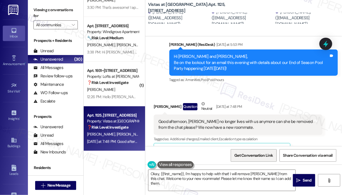
click at [259, 155] on span "Get Conversation Link" at bounding box center [253, 155] width 38 height 6
drag, startPoint x: 239, startPoint y: 14, endPoint x: 216, endPoint y: 14, distance: 22.9
click at [216, 14] on div "[PERSON_NAME]. ([EMAIL_ADDRESS][DOMAIN_NAME])" at bounding box center [243, 18] width 62 height 18
copy div "[PERSON_NAME]"
click at [280, 88] on div "Received via SMS [PERSON_NAME] Question Neutral [DATE] at 7:48 PM Good afternoo…" at bounding box center [243, 164] width 197 height 153
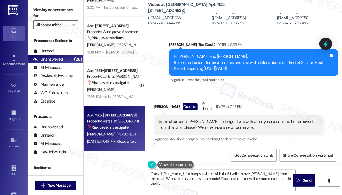
click at [298, 88] on div "Received via SMS [PERSON_NAME] Question Neutral [DATE] at 7:48 PM Good afternoo…" at bounding box center [243, 164] width 197 height 153
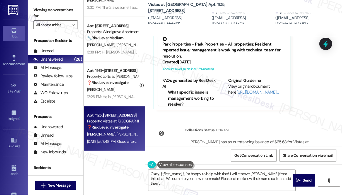
scroll to position [1049, 0]
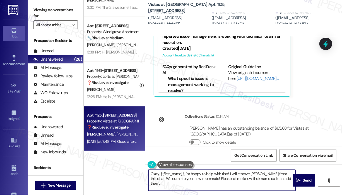
click at [213, 180] on textarea "Okay, {{first_name}}, I'm happy to help with that! I will remove [PERSON_NAME] …" at bounding box center [221, 180] width 147 height 21
click at [299, 177] on button " Send" at bounding box center [304, 180] width 22 height 13
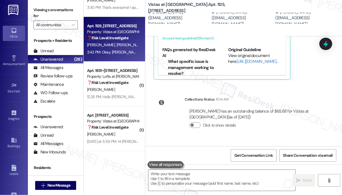
scroll to position [1100, 0]
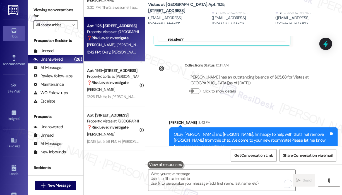
click at [194, 176] on textarea "To enrich screen reader interactions, please activate Accessibility in Grammarl…" at bounding box center [221, 180] width 147 height 21
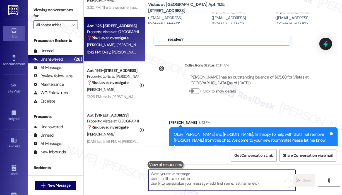
paste textarea "The site team asked me to let you know that [PERSON_NAME] will be removed once …"
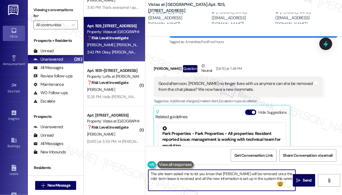
scroll to position [933, 0]
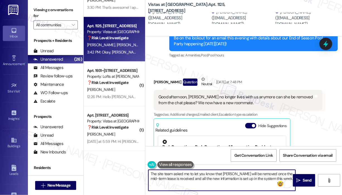
click at [313, 120] on div "[PERSON_NAME] Question Neutral [DATE] at 7:48 PM Good afternoon, [PERSON_NAME] …" at bounding box center [238, 144] width 169 height 137
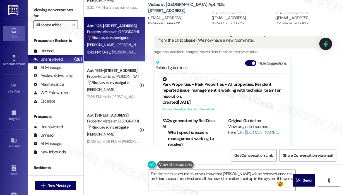
scroll to position [1044, 0]
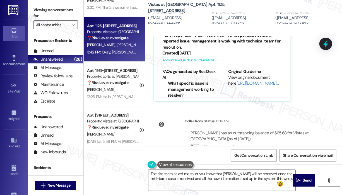
click at [151, 172] on textarea "The site team asked me to let you know that [PERSON_NAME] will be removed once …" at bounding box center [221, 180] width 147 height 21
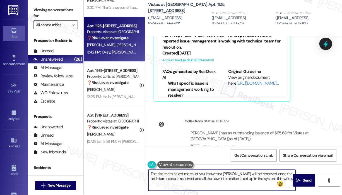
click at [232, 174] on textarea "The site team asked me to let you know that [PERSON_NAME] will be removed once …" at bounding box center [221, 180] width 147 height 21
click at [151, 173] on textarea "The site team asked me to let you know that [PERSON_NAME] will be removed once …" at bounding box center [221, 180] width 147 height 21
type textarea "Hi [PERSON_NAME]. The site team asked me to let you know that [PERSON_NAME] wil…"
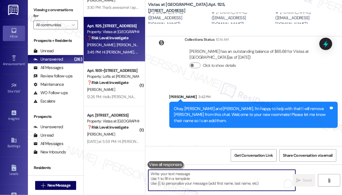
scroll to position [1144, 0]
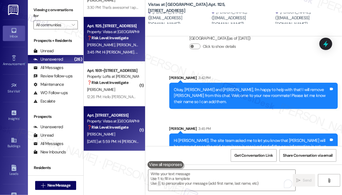
click at [96, 131] on div "[PERSON_NAME]" at bounding box center [112, 134] width 53 height 7
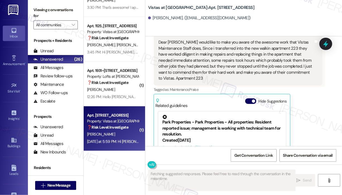
scroll to position [1566, 0]
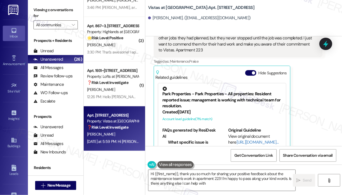
type textarea "Hi {{first_name}}, thank you so much for sharing your positive feedback about t…"
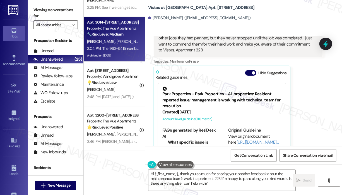
click at [118, 19] on div "Apt. 3014~[STREET_ADDRESS] Property: The Vue Apartments 🔧 Risk Level: Medium Th…" at bounding box center [112, 28] width 53 height 19
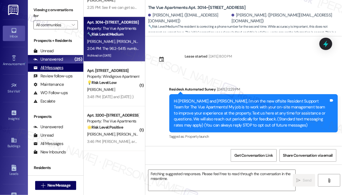
scroll to position [1421, 0]
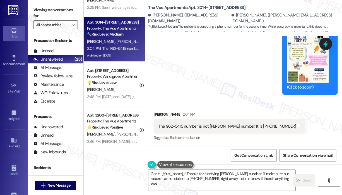
type textarea "Got it, {{first_name}}! Thanks for clarifying [PERSON_NAME] number. I'll make s…"
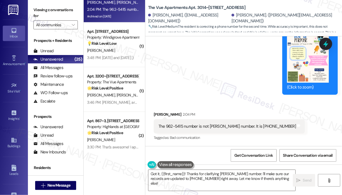
scroll to position [614, 0]
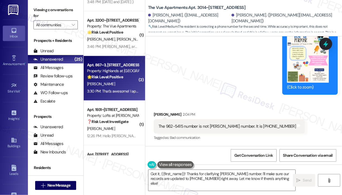
click at [138, 74] on div "Apt. 867~3, [STREET_ADDRESS] Property: Highlands at [GEOGRAPHIC_DATA] Apartment…" at bounding box center [114, 78] width 61 height 45
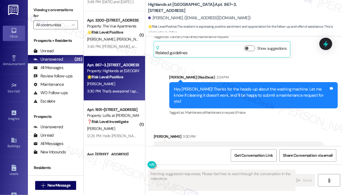
scroll to position [427, 0]
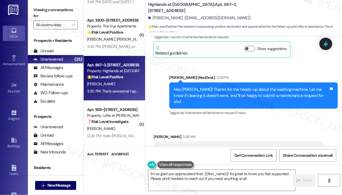
type textarea "I'm so glad you appreciated that, {{first_name}}! It's great to know you feel s…"
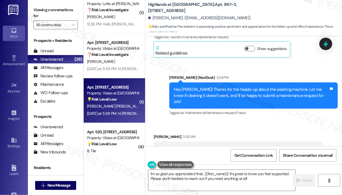
click at [115, 89] on div "Apt. [STREET_ADDRESS]" at bounding box center [113, 87] width 52 height 6
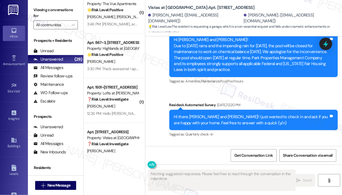
scroll to position [455, 0]
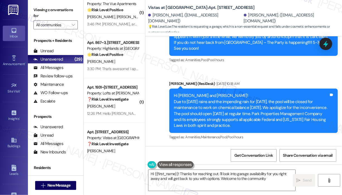
type textarea "Hi {{first_name}}! Thanks for reaching out. I'll look into garage availability …"
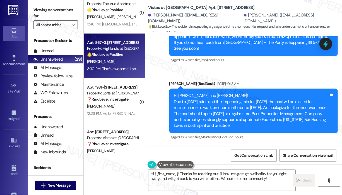
click at [137, 57] on div "Apt. 867~3, [STREET_ADDRESS] Property: Highlands at [GEOGRAPHIC_DATA] Apartment…" at bounding box center [114, 55] width 61 height 45
type textarea "Fetching suggested responses. Please feel free to read through the conversation…"
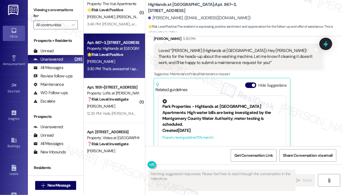
scroll to position [595, 0]
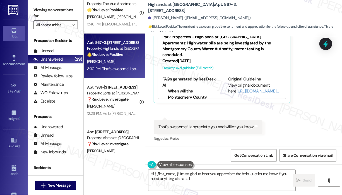
type textarea "Hi {{first_name}}! I'm so glad to hear you appreciate the help. Just let me kno…"
